Goal: Find contact information: Find contact information

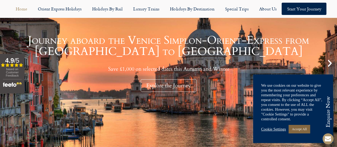
click at [308, 128] on link "Accept All" at bounding box center [299, 129] width 21 height 8
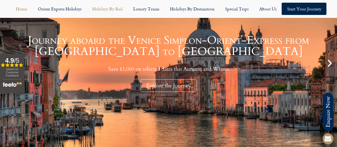
click at [108, 9] on link "Holidays by Rail" at bounding box center [107, 9] width 41 height 12
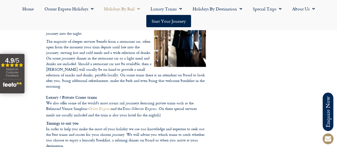
scroll to position [639, 0]
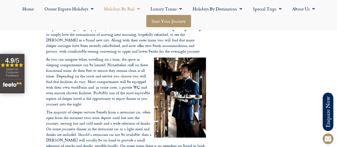
click at [173, 16] on link "Start your Journey" at bounding box center [168, 21] width 45 height 12
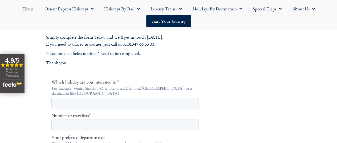
scroll to position [71, 0]
